Goal: Ask a question: Seek information or help from site administrators or community

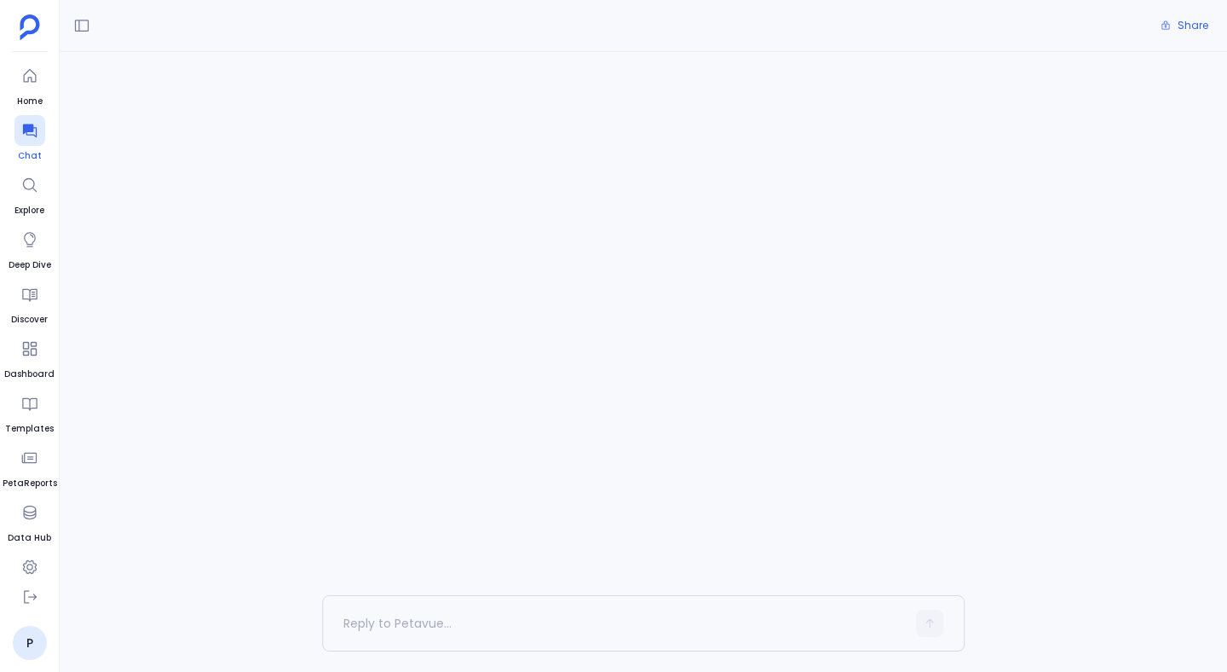
click at [33, 135] on icon at bounding box center [29, 131] width 14 height 14
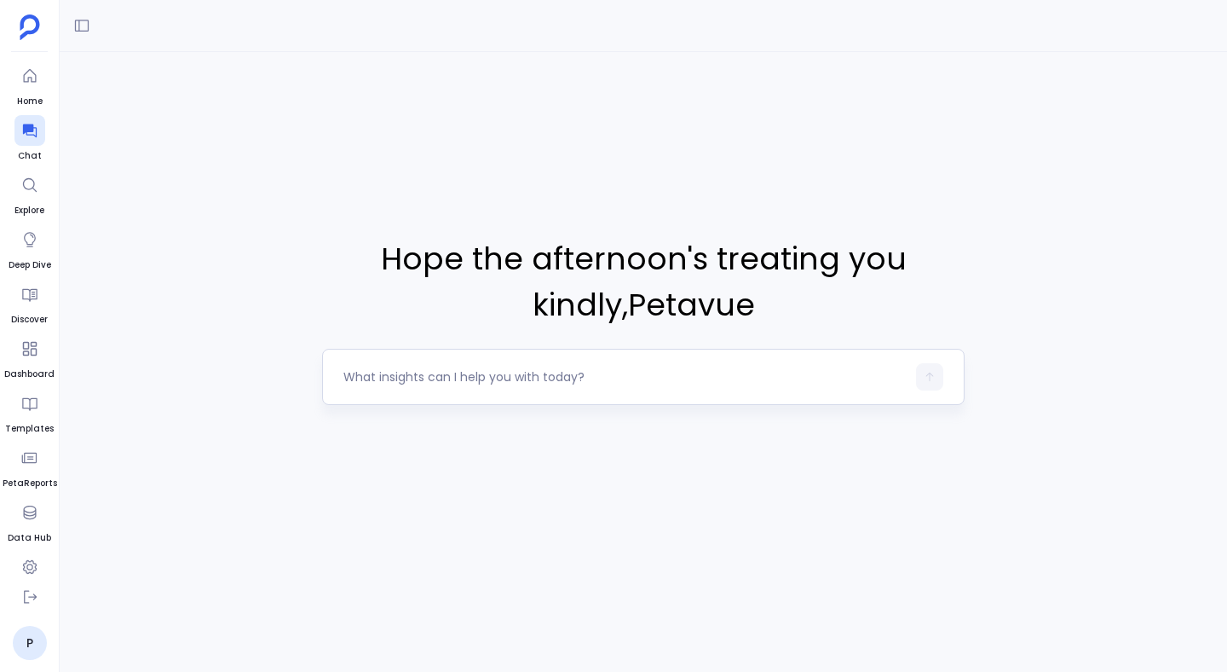
click at [404, 388] on div at bounding box center [625, 376] width 563 height 27
click at [404, 385] on div at bounding box center [625, 376] width 563 height 27
click at [404, 377] on textarea at bounding box center [625, 376] width 563 height 17
type textarea "Can you do a comprehensive churn analysis on my data"
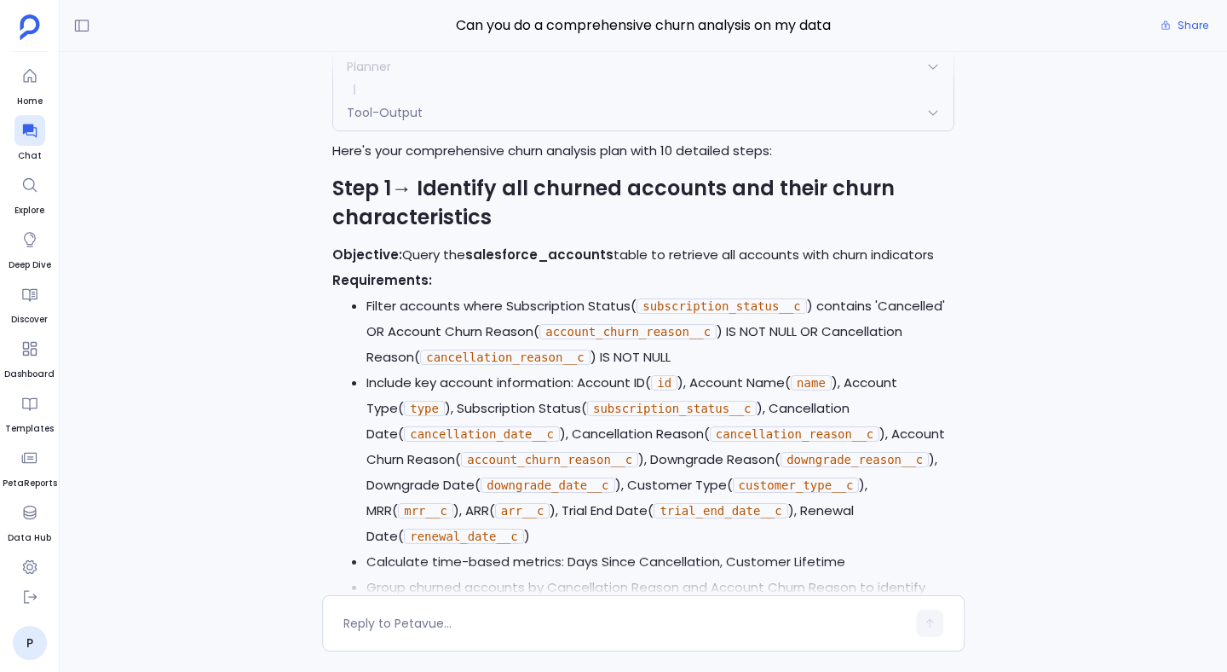
scroll to position [-4081, 0]
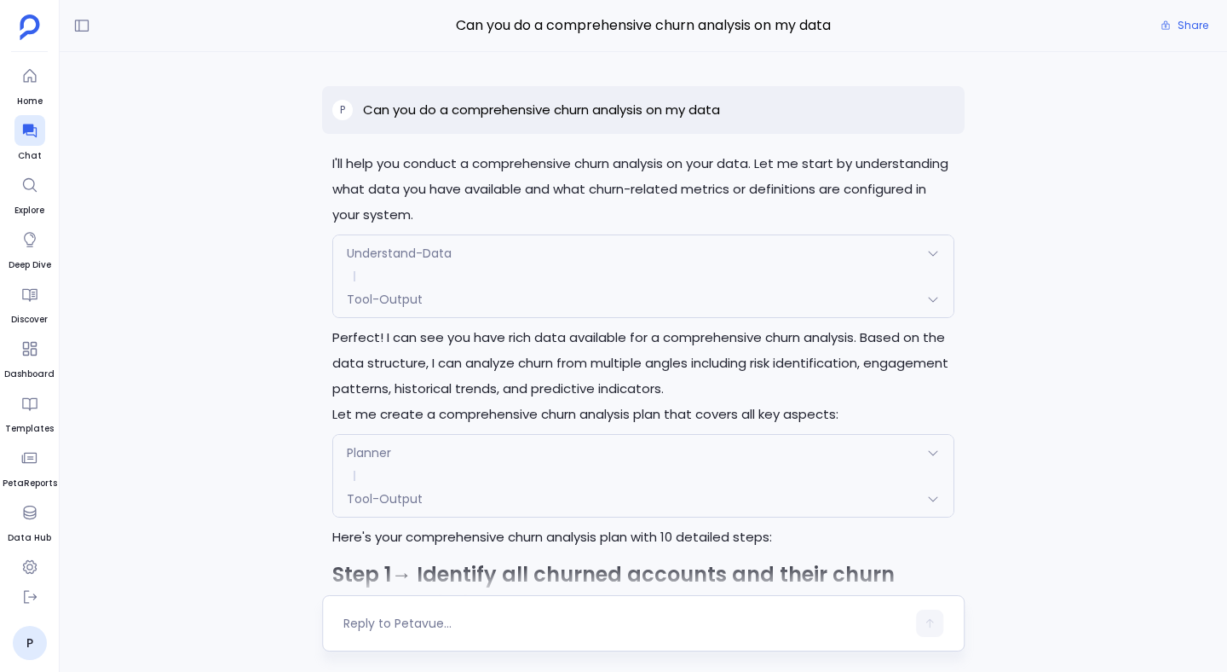
click at [456, 621] on textarea at bounding box center [625, 623] width 563 height 17
type textarea "yes execute"
type textarea "yes proceed"
click at [27, 136] on icon at bounding box center [29, 130] width 17 height 17
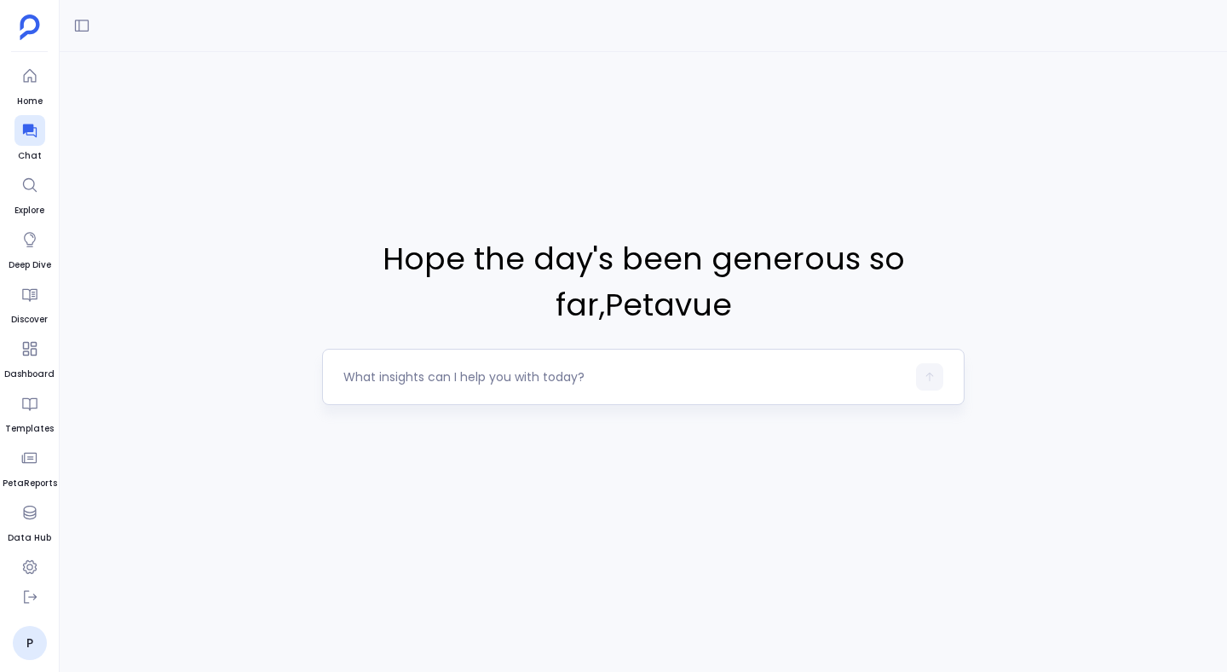
click at [393, 374] on textarea at bounding box center [625, 376] width 563 height 17
type textarea "Can you give me all won opportunities"
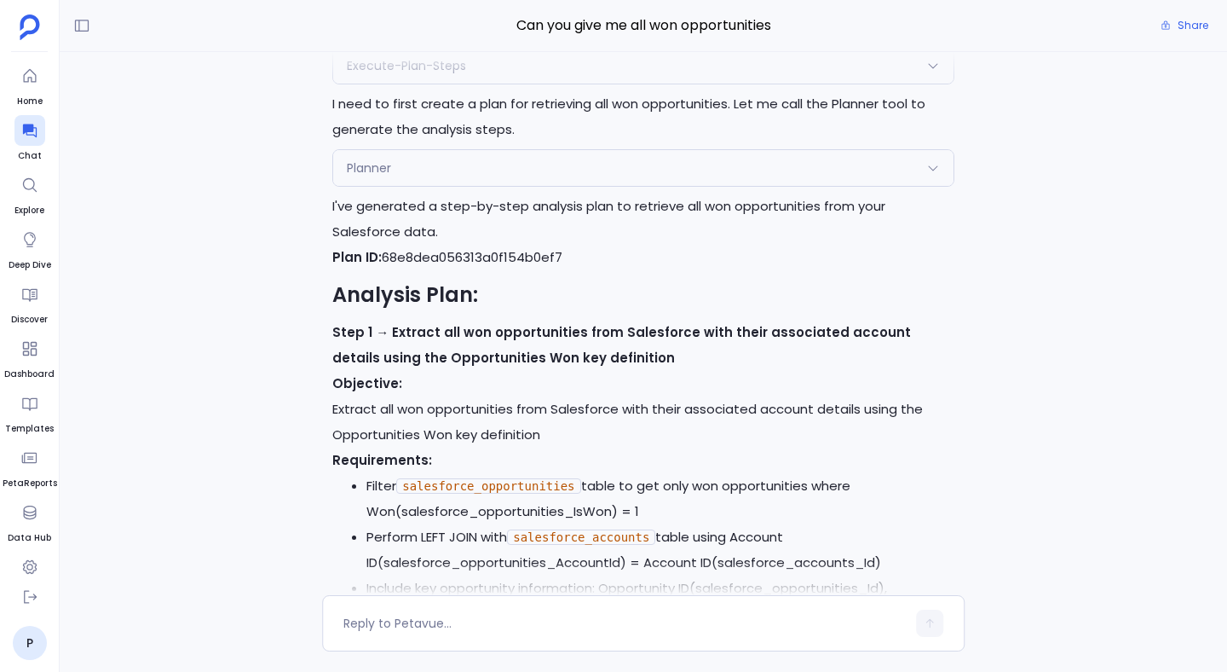
scroll to position [-448, 0]
